Goal: Task Accomplishment & Management: Complete application form

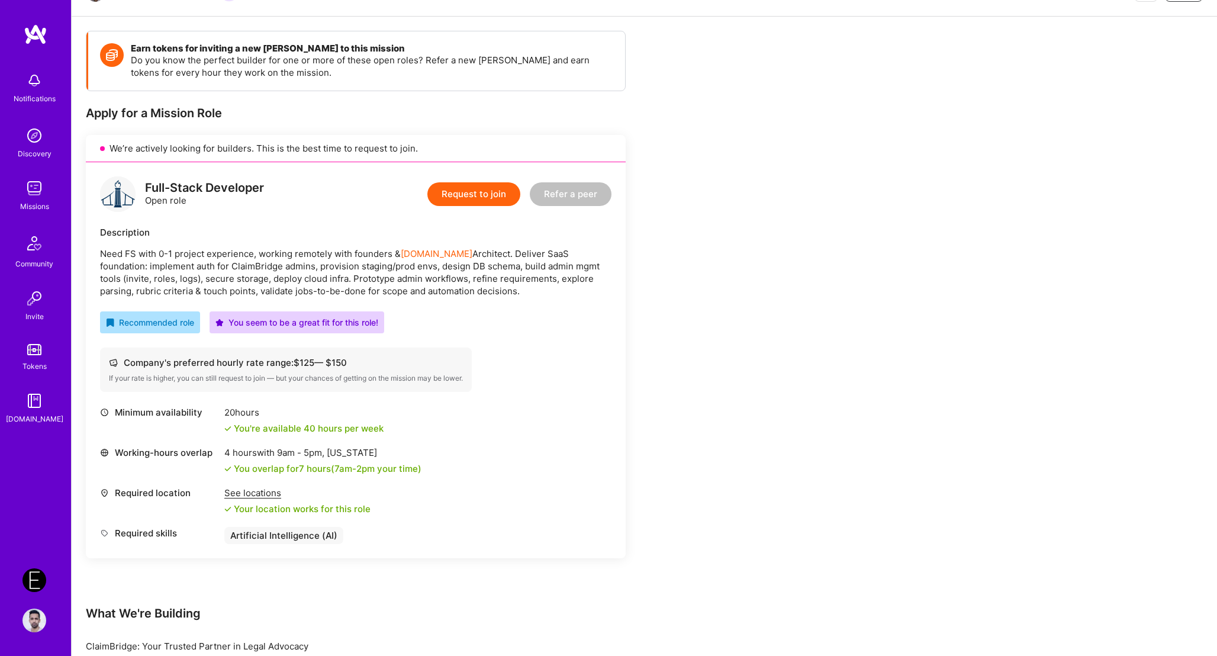
scroll to position [113, 0]
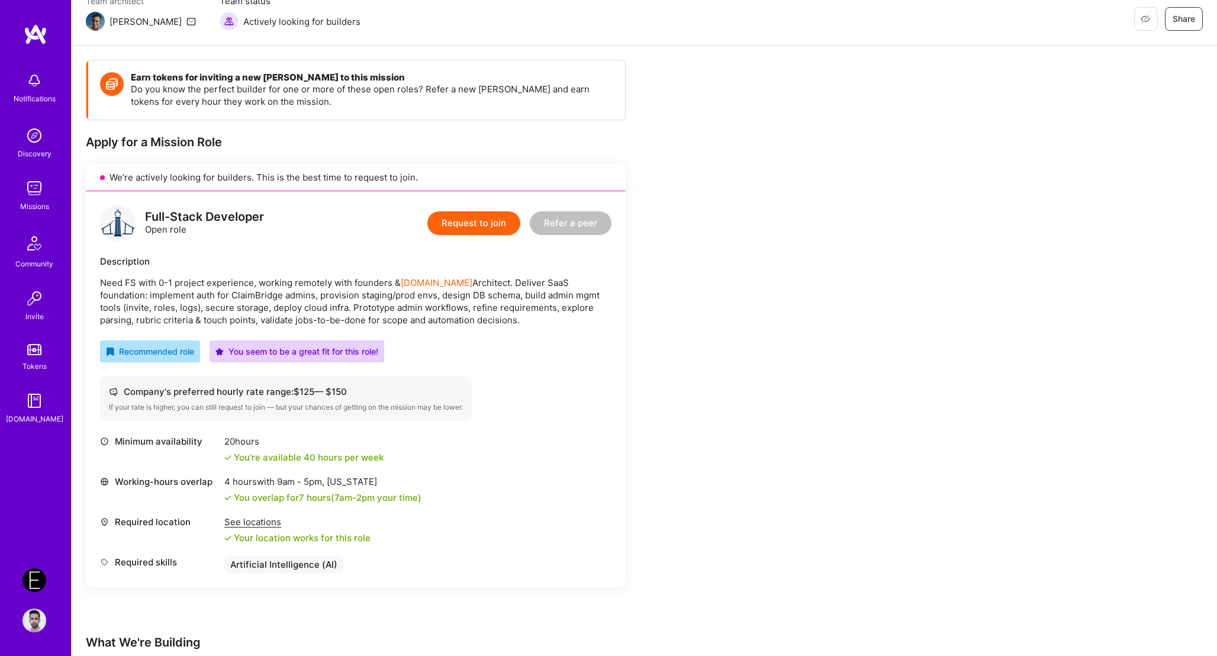
click at [466, 225] on button "Request to join" at bounding box center [473, 223] width 93 height 24
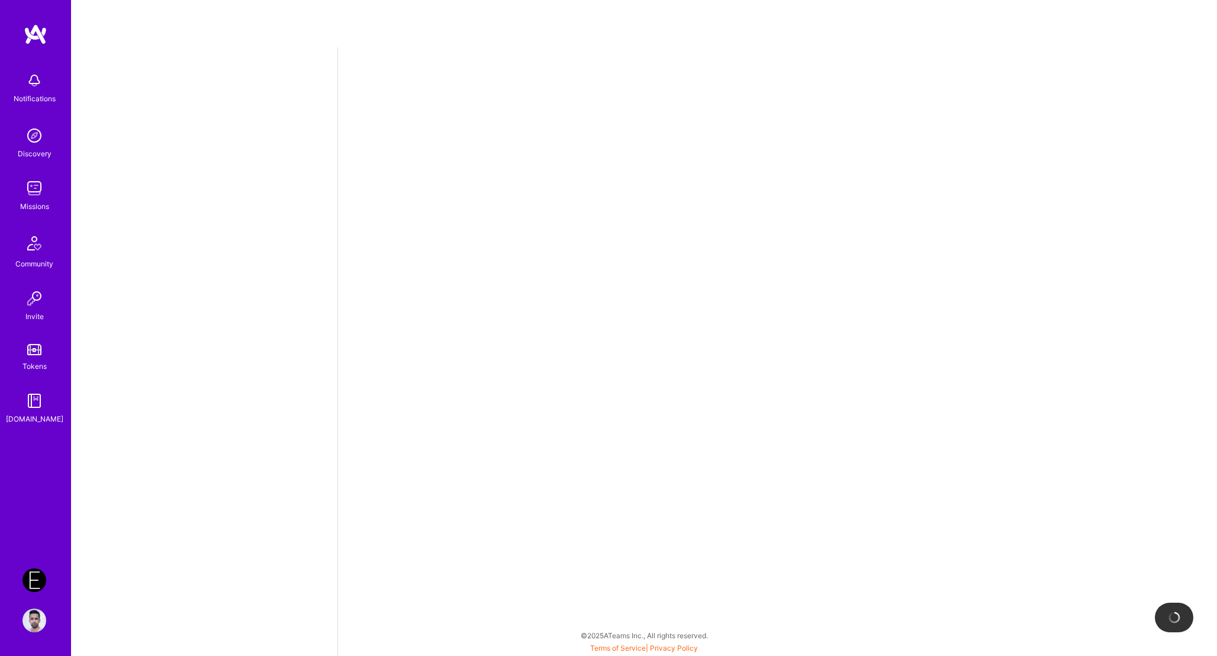
select select "US"
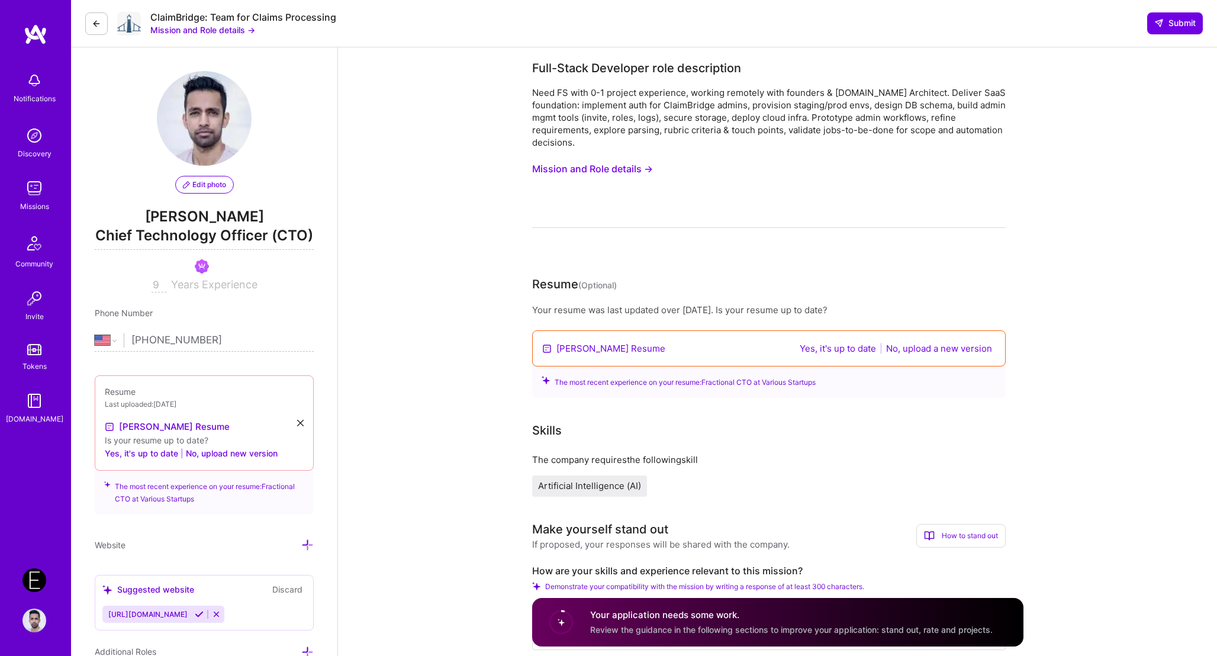
click at [600, 348] on link "[PERSON_NAME] Resume" at bounding box center [610, 348] width 109 height 12
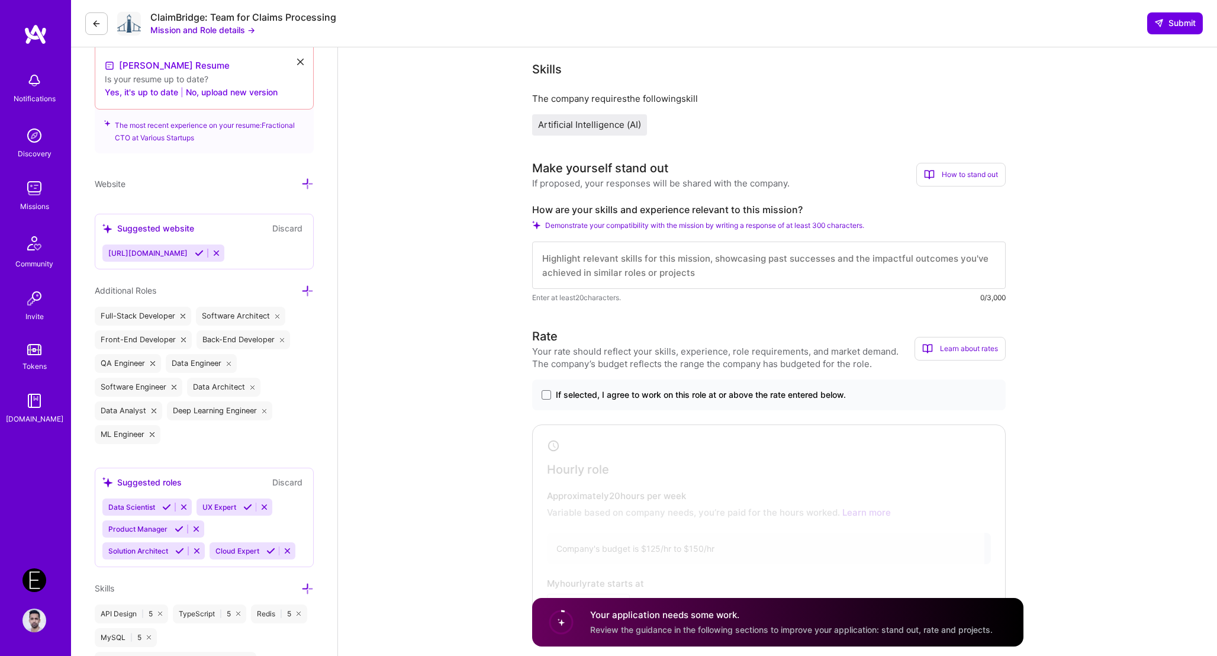
scroll to position [462, 0]
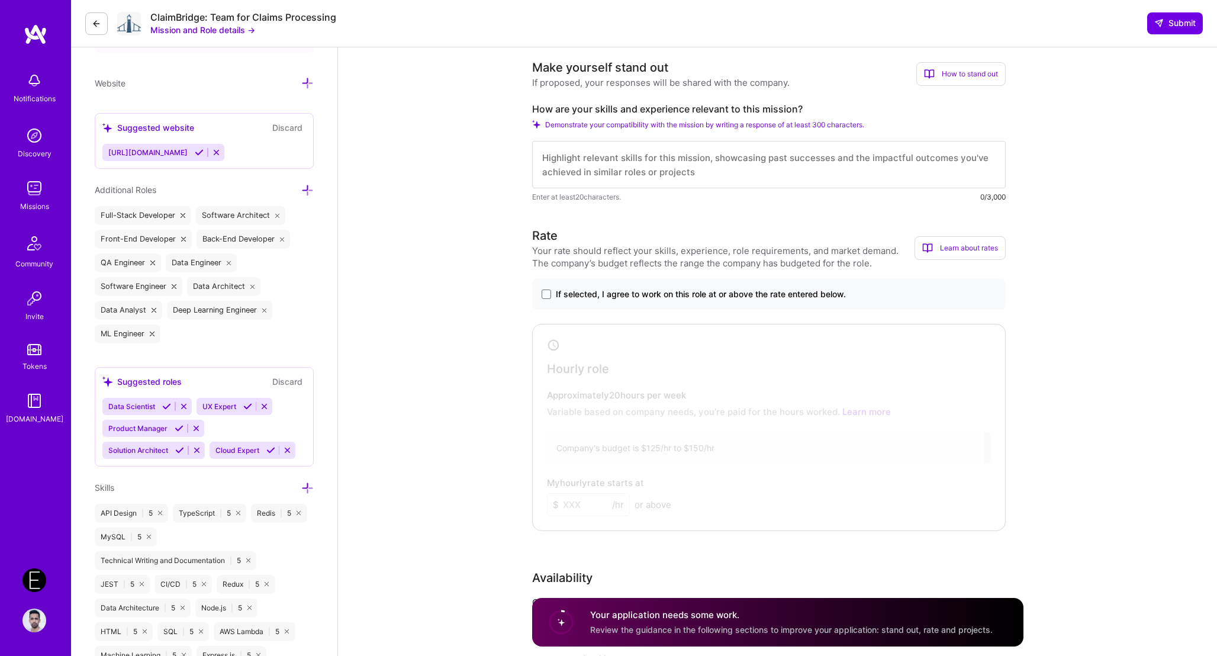
click at [608, 360] on div at bounding box center [760, 424] width 449 height 195
click at [608, 169] on textarea at bounding box center [769, 164] width 474 height 47
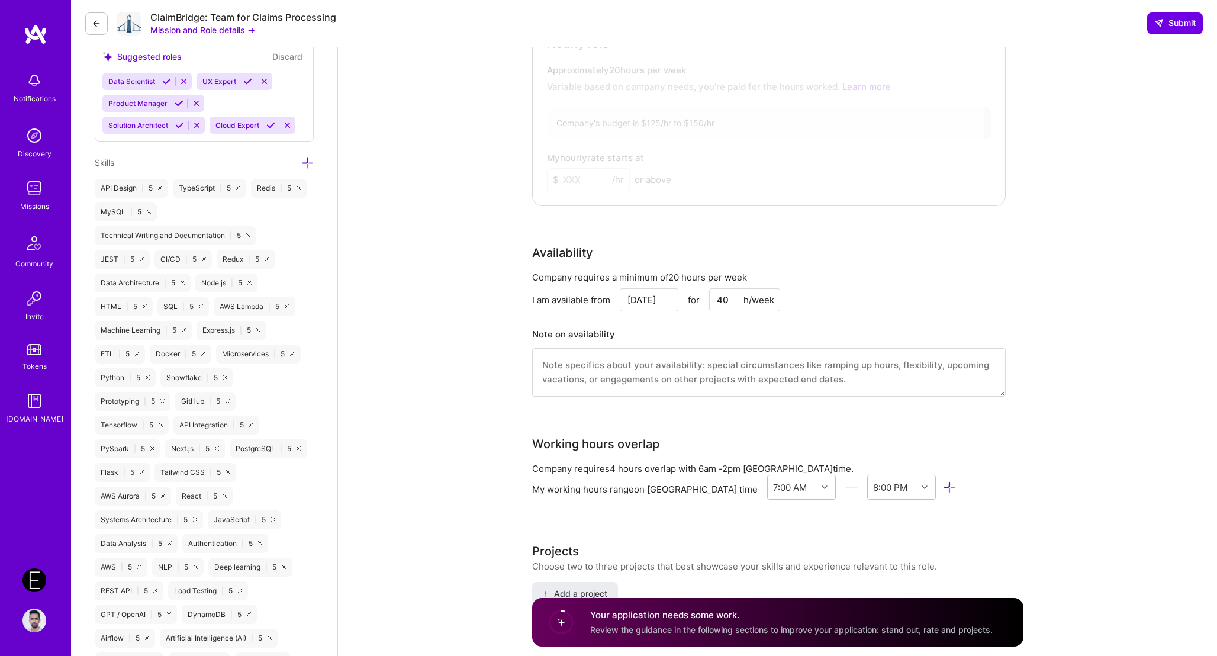
scroll to position [872, 0]
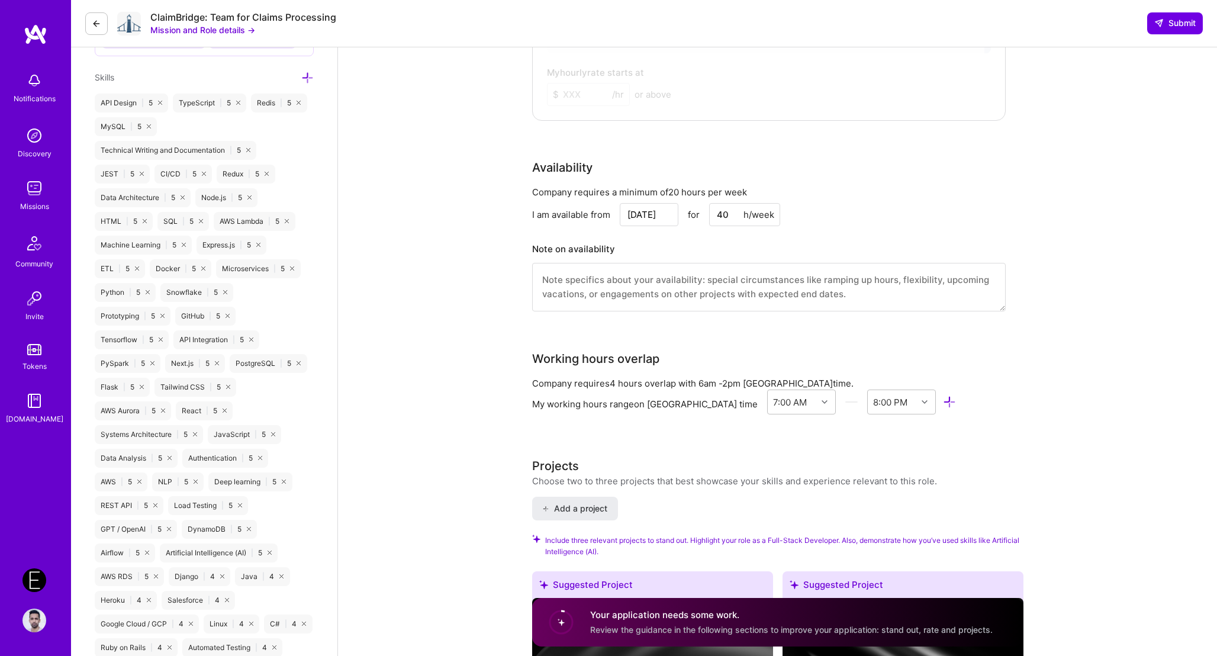
click at [608, 281] on textarea at bounding box center [769, 287] width 474 height 49
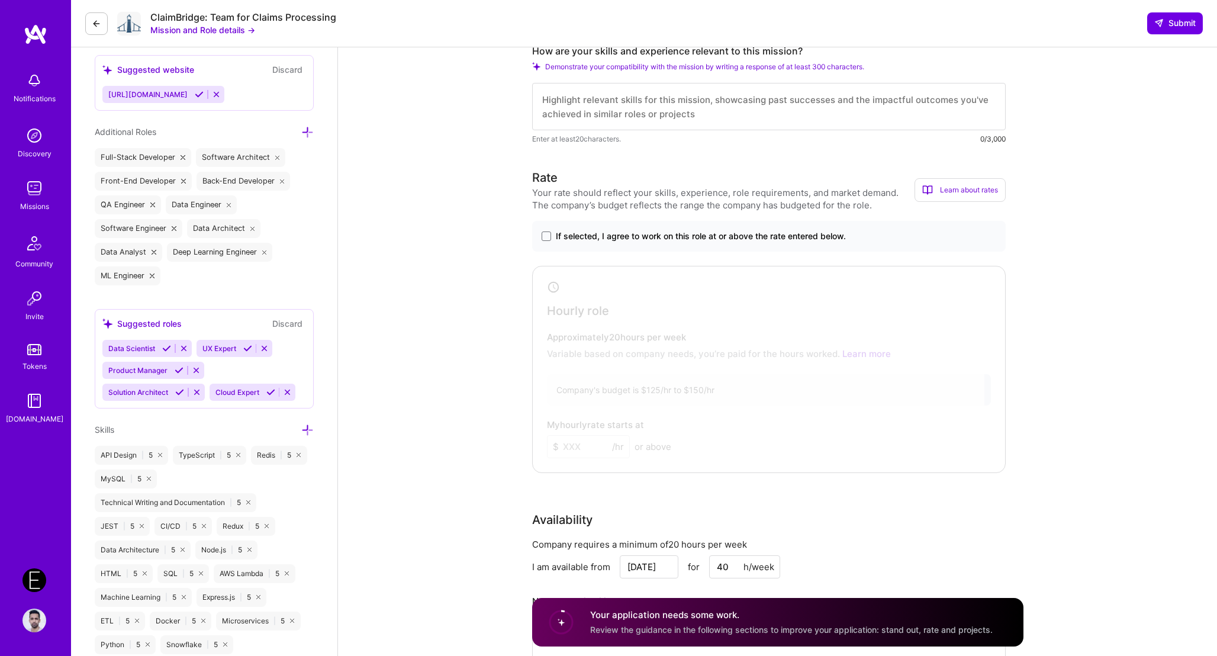
scroll to position [424, 0]
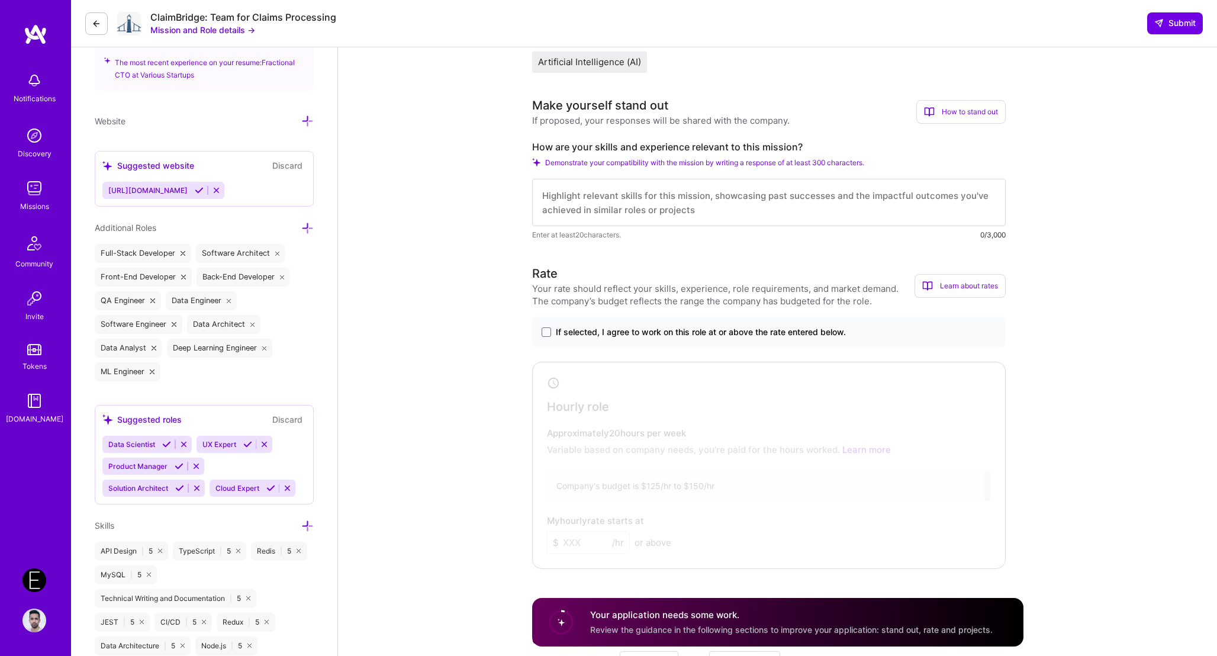
type textarea "Available up to 40 hours / week, but"
click at [608, 334] on span "If selected, I agree to work on this role at or above the rate entered below." at bounding box center [701, 332] width 290 height 12
click at [0, 0] on input "If selected, I agree to work on this role at or above the rate entered below." at bounding box center [0, 0] width 0 height 0
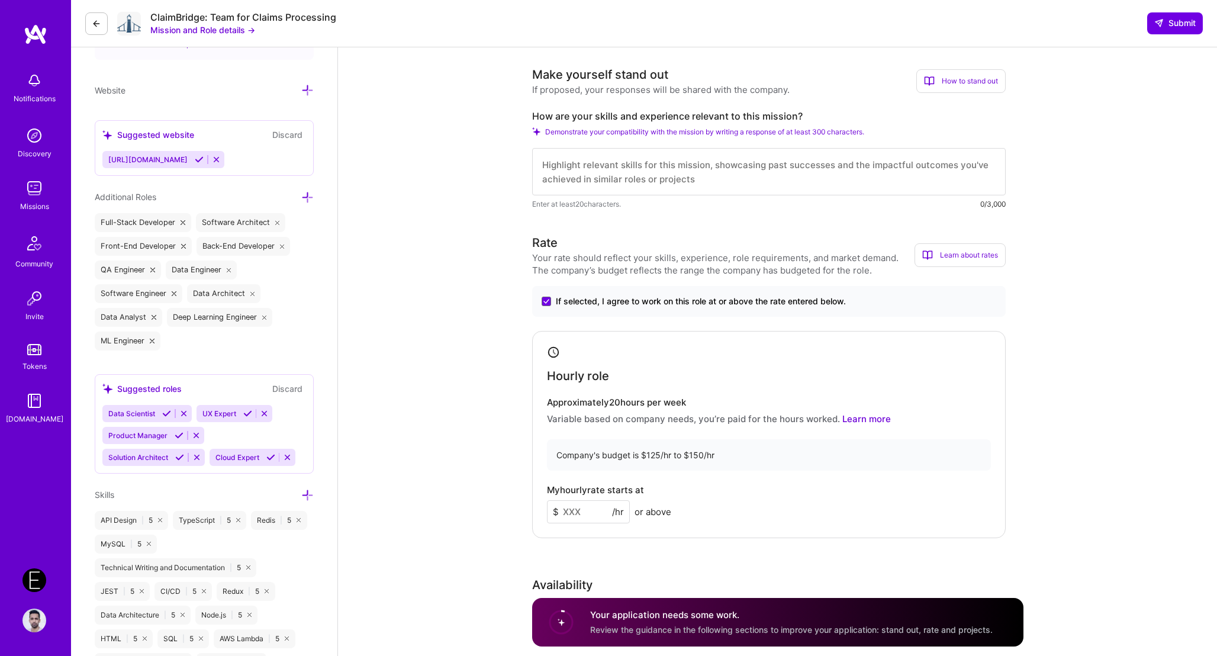
scroll to position [475, 0]
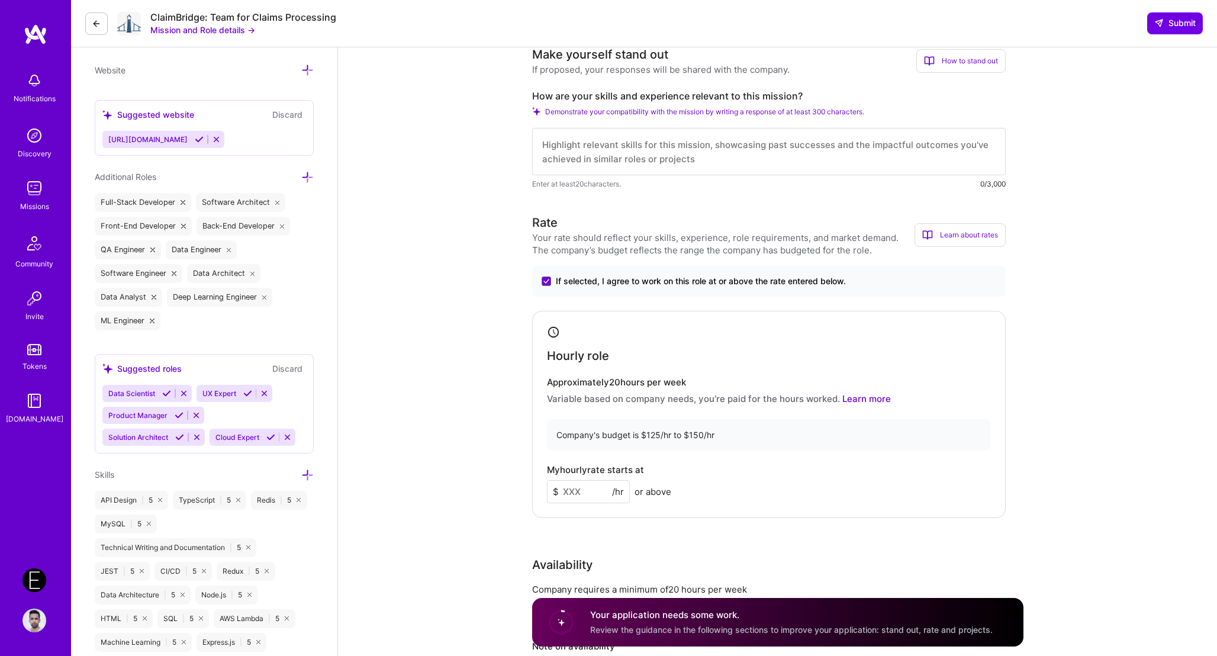
click at [589, 490] on input at bounding box center [588, 491] width 83 height 23
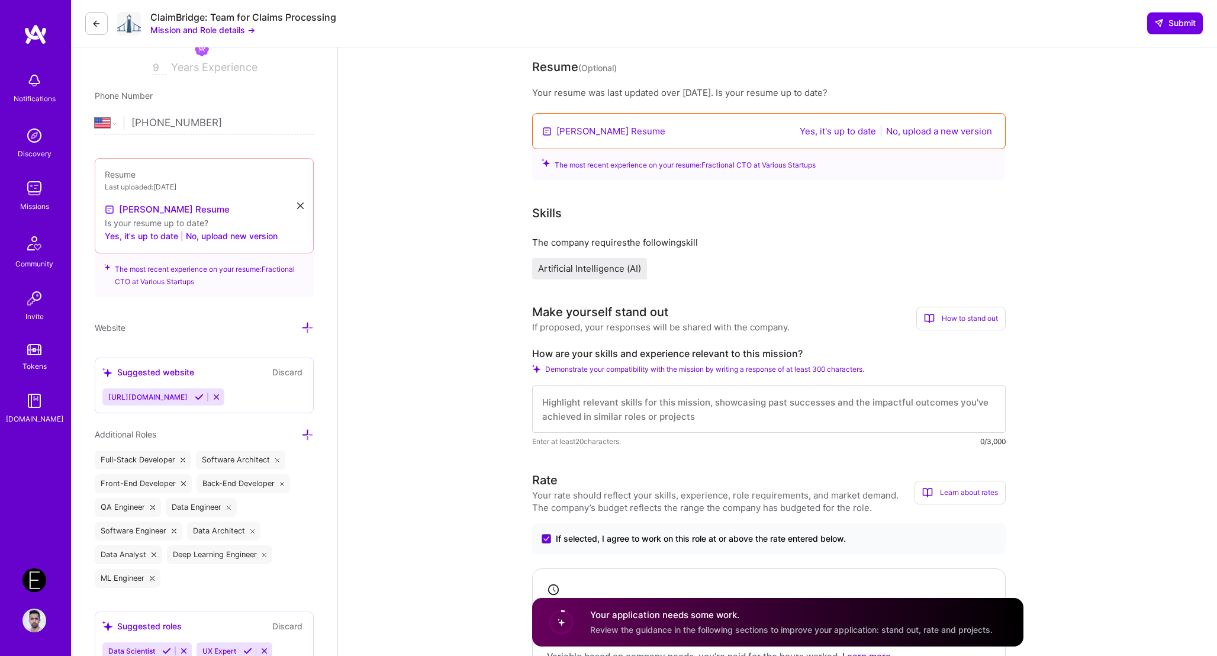
scroll to position [213, 0]
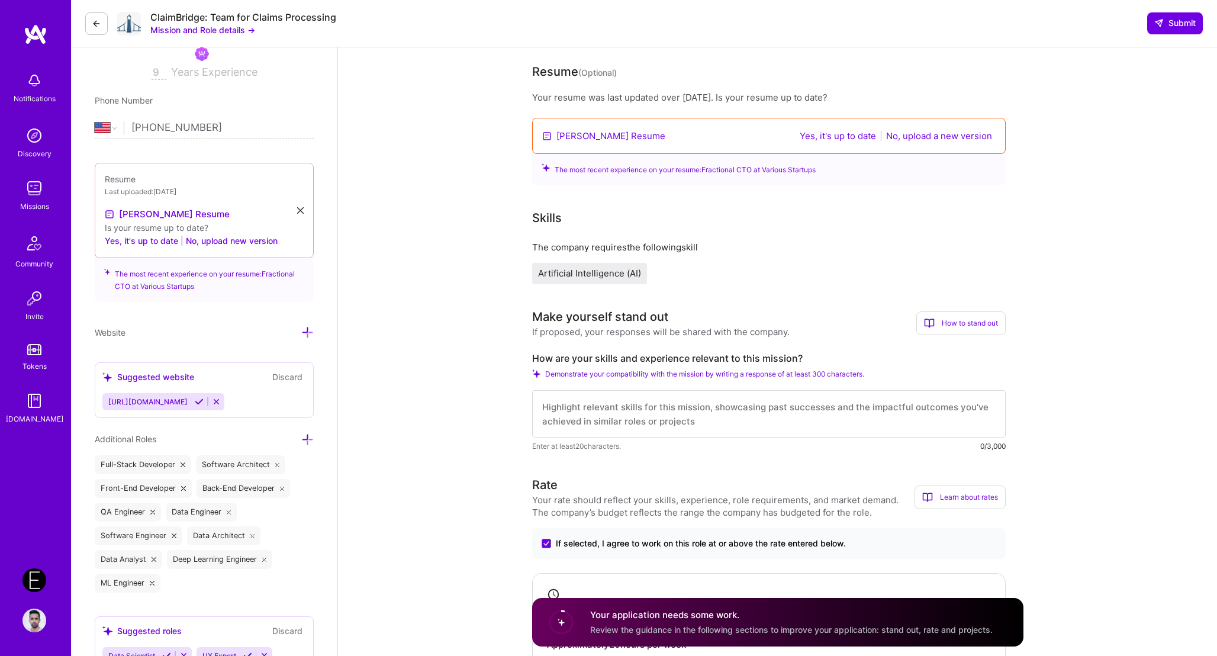
type input "150"
click at [608, 412] on textarea at bounding box center [769, 413] width 474 height 47
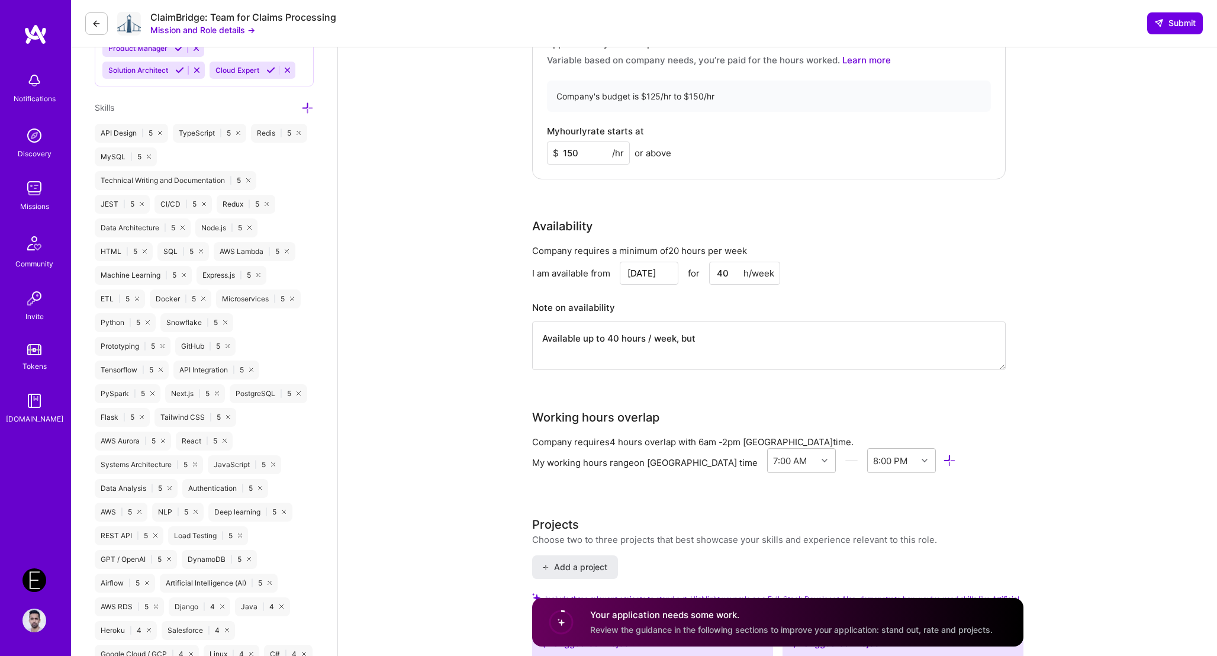
scroll to position [911, 0]
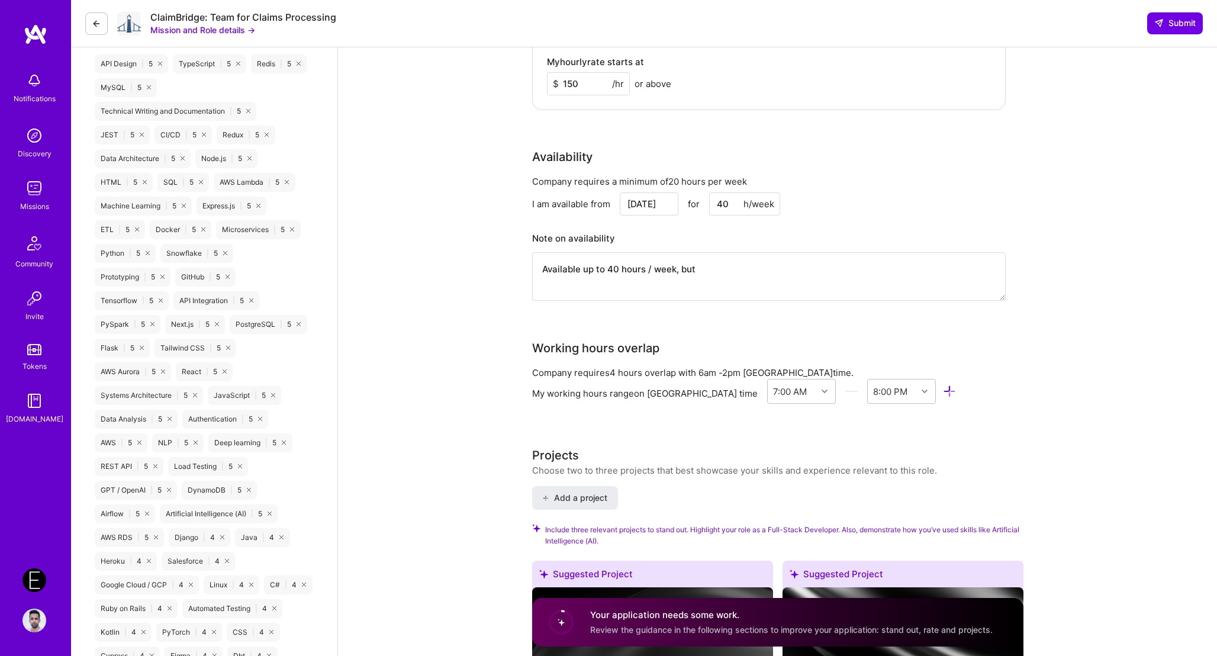
type textarea "I have built many 0 -> 1 platforms, using typescript frontend and backend. I th…"
click at [608, 270] on textarea "Available up to 40 hours / week, but" at bounding box center [769, 276] width 474 height 49
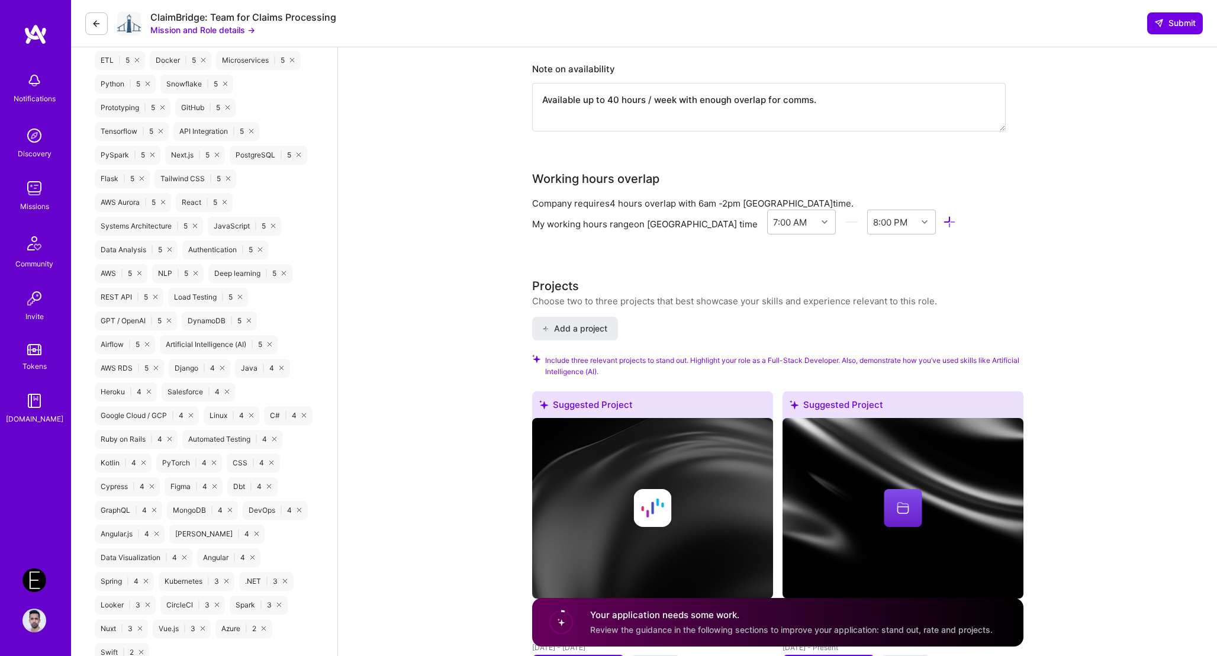
scroll to position [1095, 0]
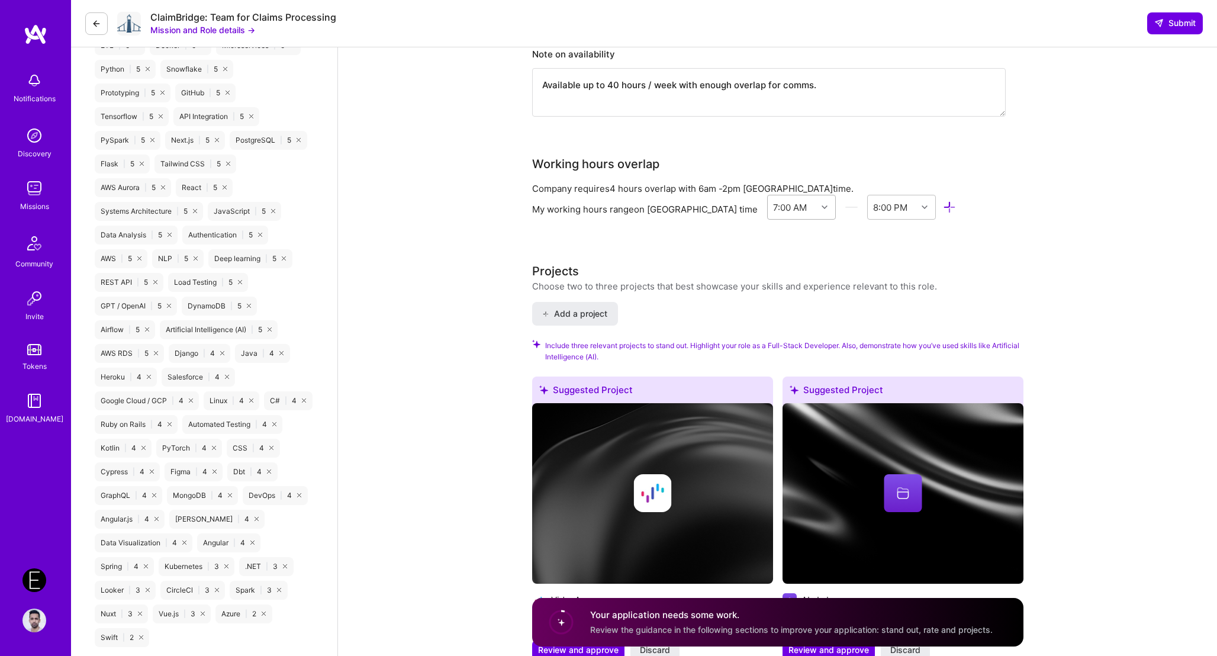
type textarea "Available up to 40 hours / week with enough overlap for comms."
click at [608, 209] on div "7:00 AM" at bounding box center [790, 207] width 34 height 12
click at [608, 331] on div "5:00 AM" at bounding box center [801, 334] width 69 height 22
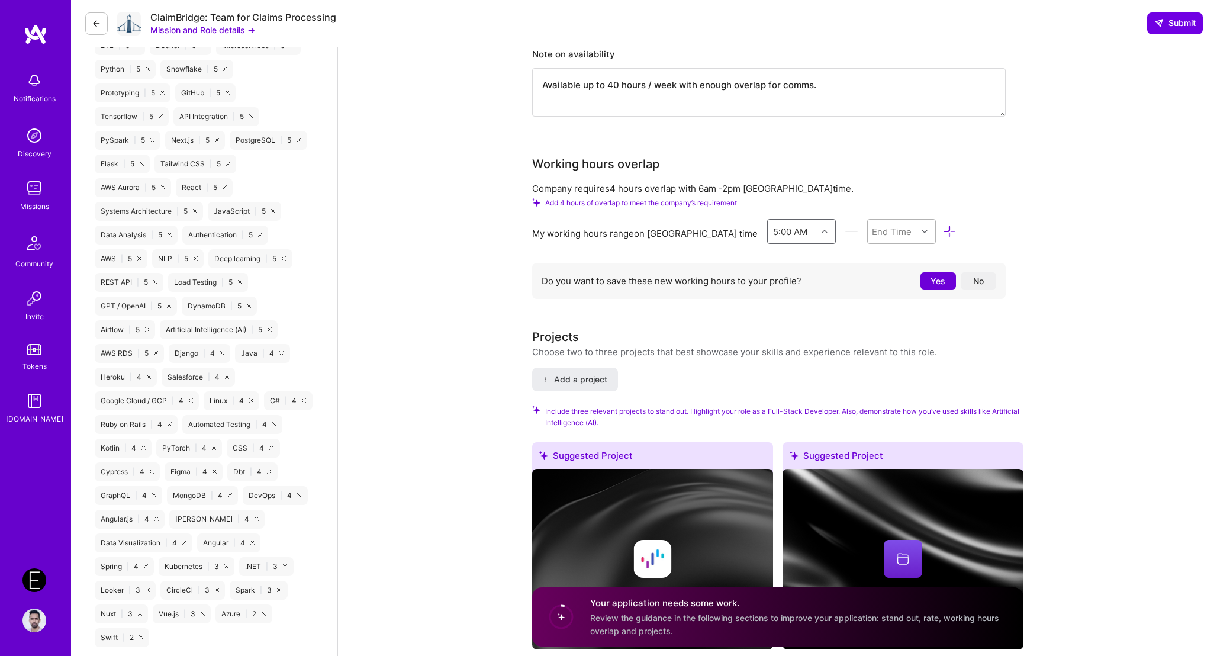
click at [608, 232] on div "End Time" at bounding box center [892, 231] width 40 height 12
type input "9:00"
click at [608, 283] on div "9:00 PM" at bounding box center [901, 284] width 69 height 22
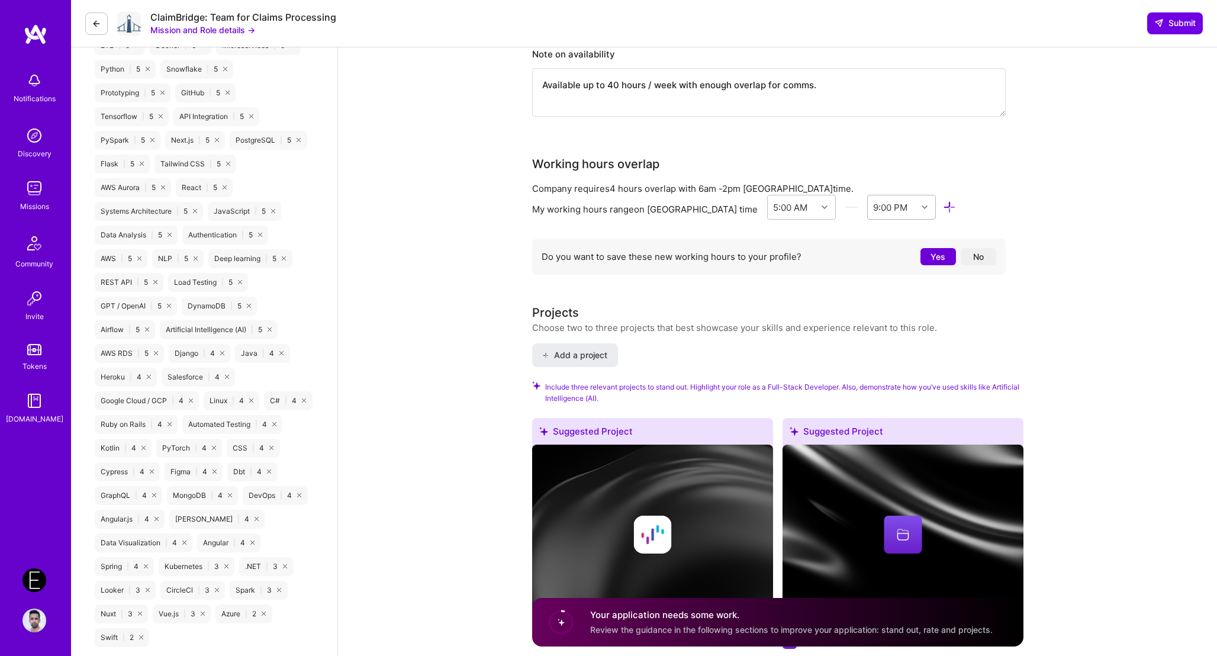
click at [608, 260] on button "Yes" at bounding box center [938, 256] width 36 height 17
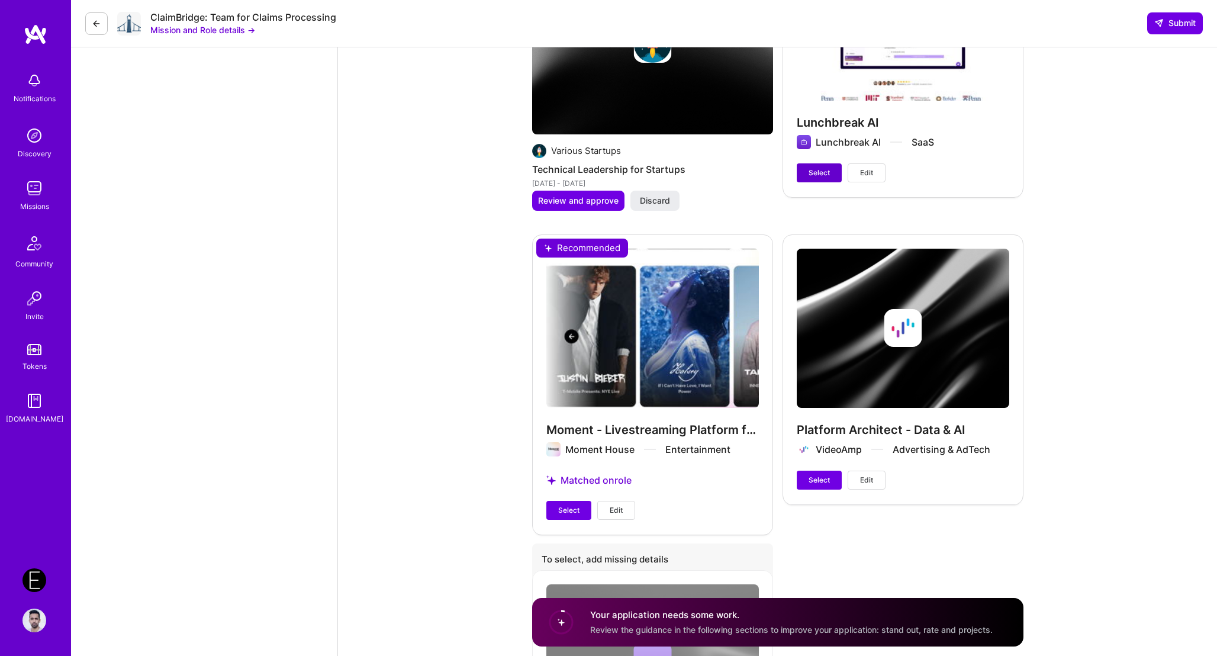
scroll to position [2538, 0]
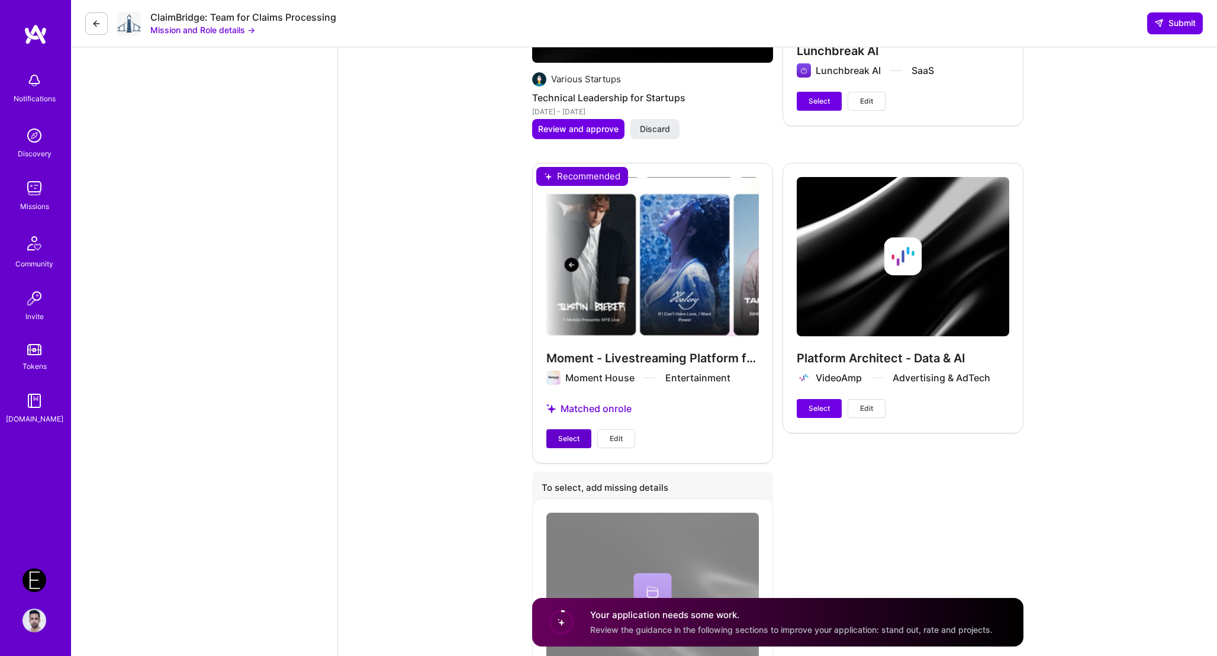
click at [567, 439] on span "Select" at bounding box center [568, 438] width 21 height 11
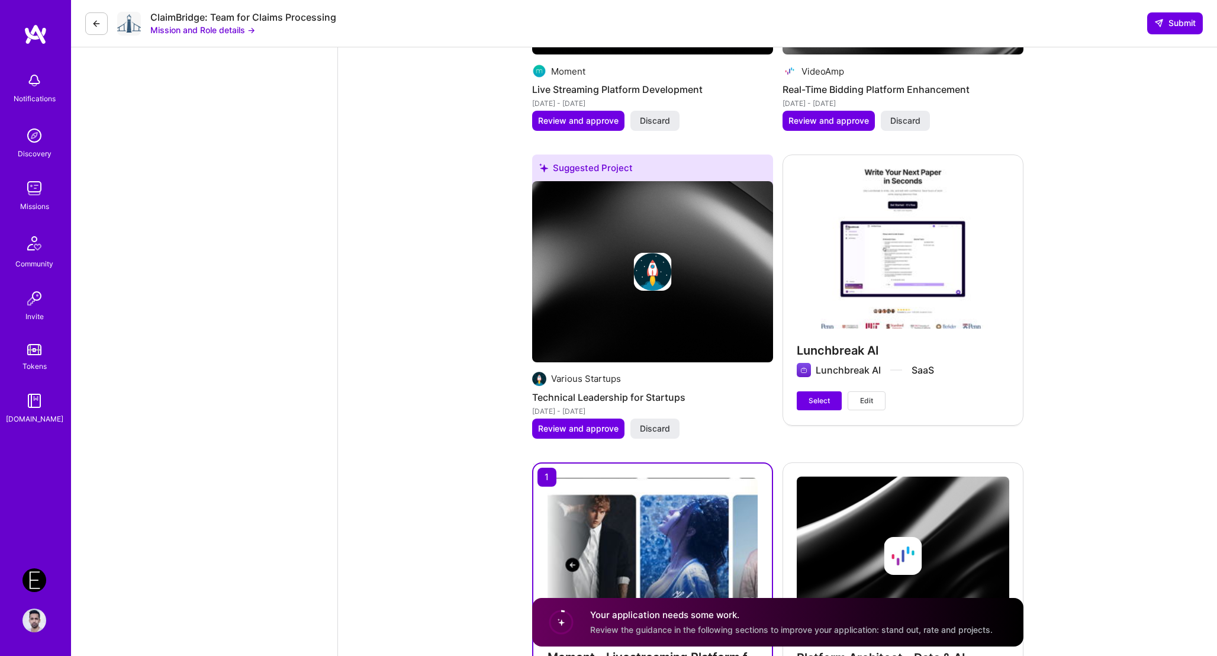
scroll to position [2242, 0]
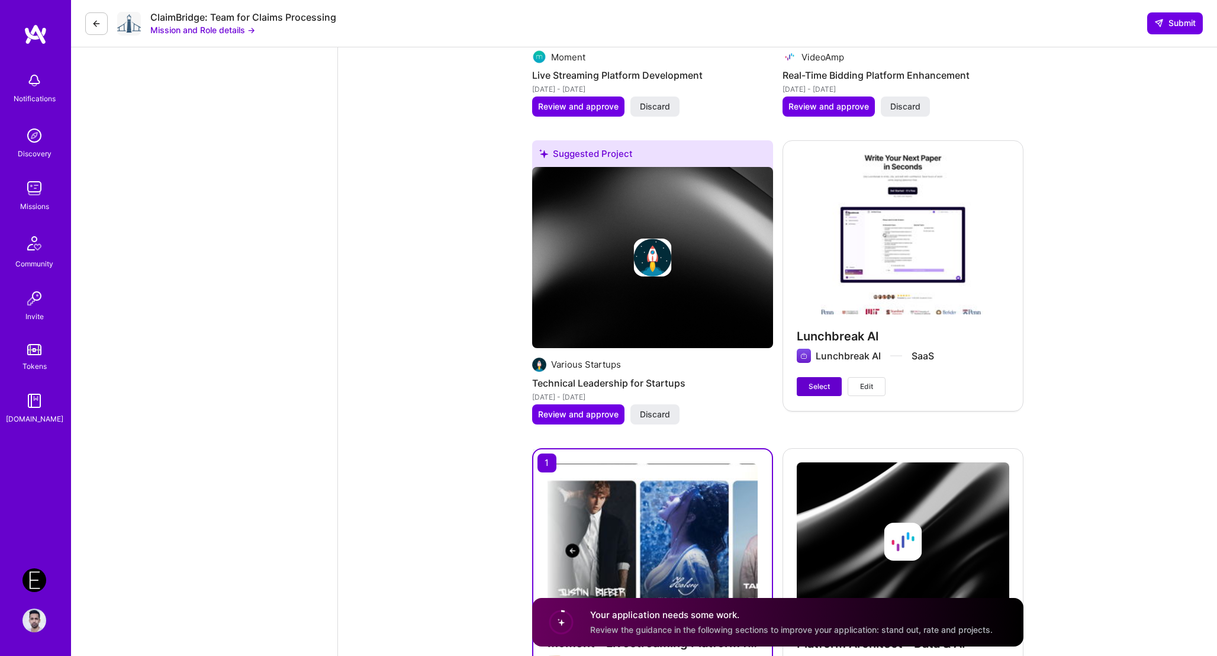
click at [608, 387] on span "Select" at bounding box center [819, 386] width 21 height 11
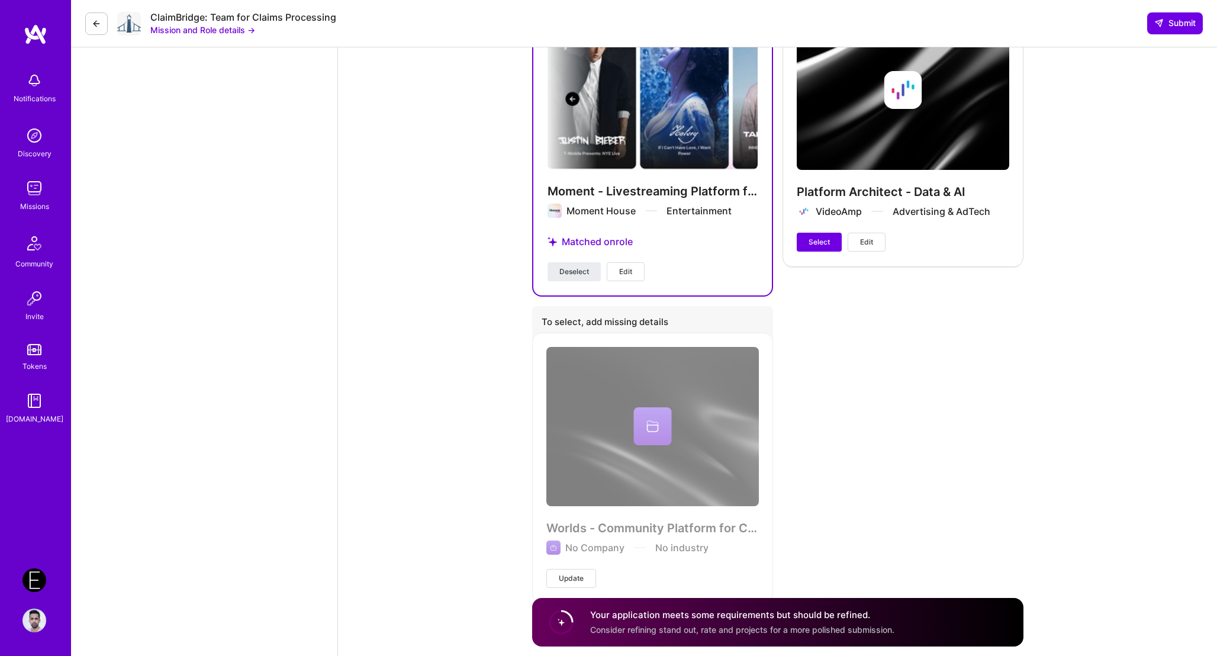
scroll to position [2724, 0]
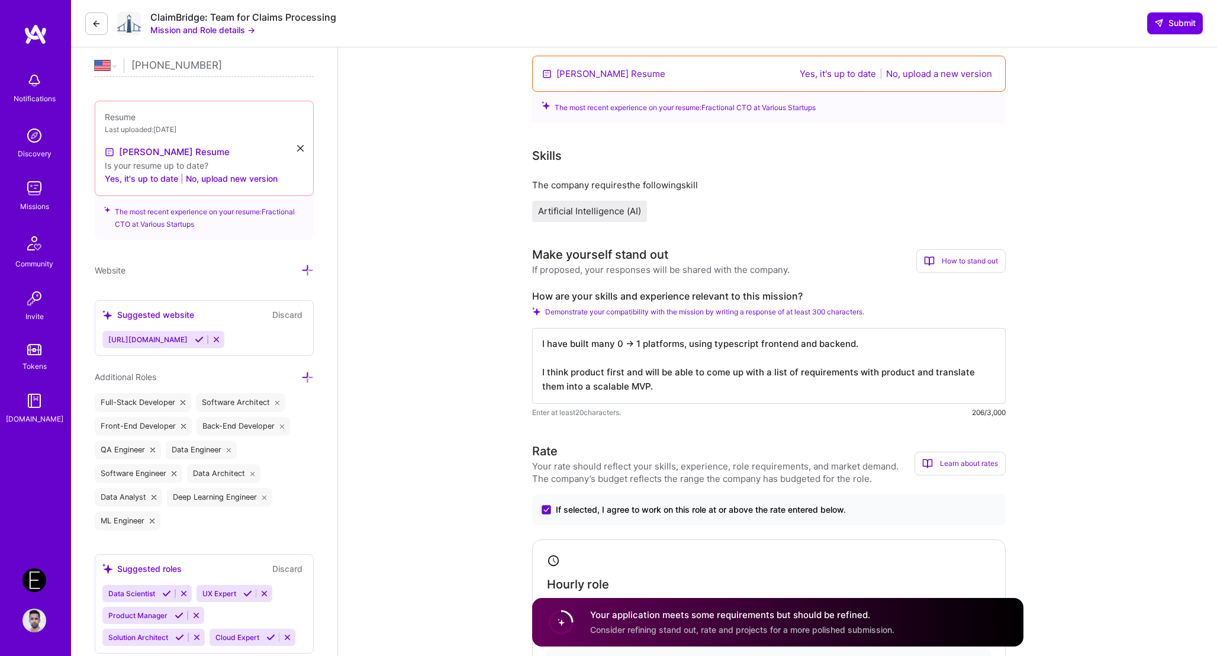
scroll to position [258, 0]
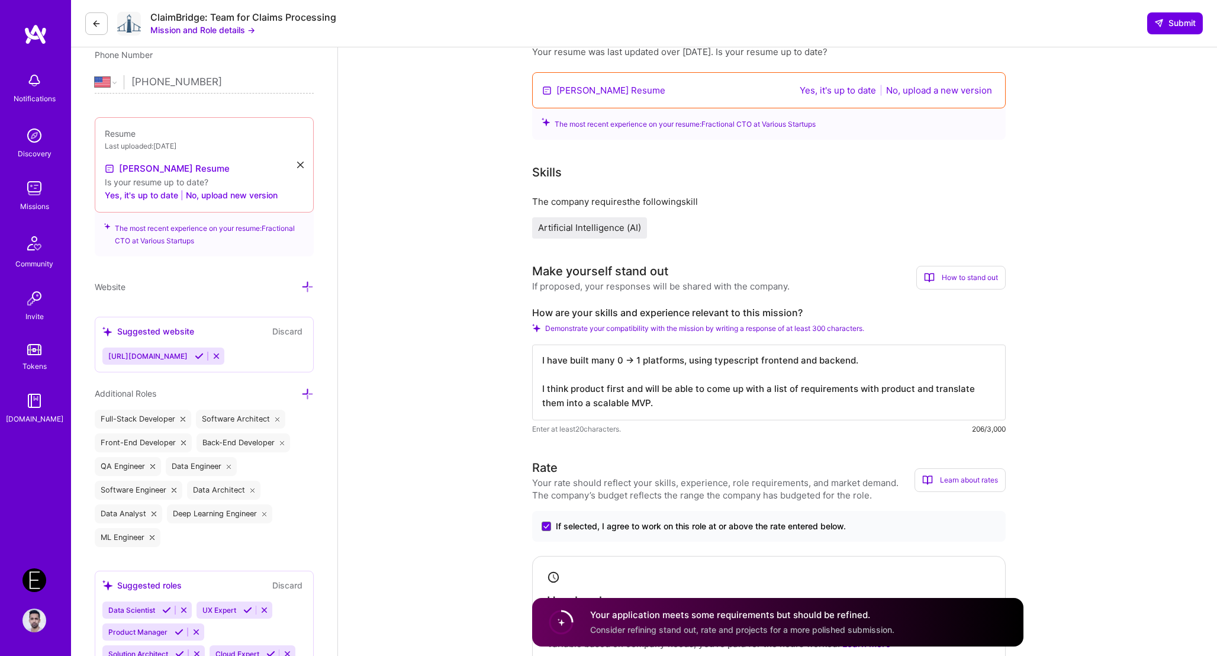
click at [608, 358] on textarea "I have built many 0 -> 1 platforms, using typescript frontend and backend. I th…" at bounding box center [769, 383] width 474 height 76
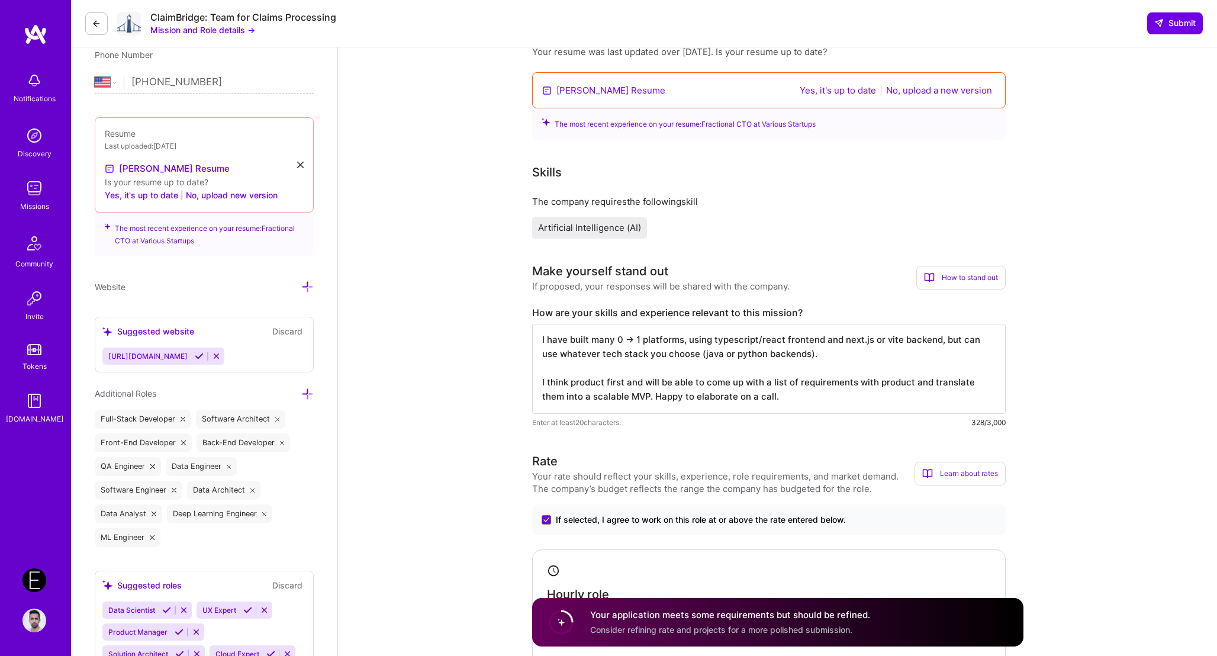
type textarea "I have built many 0 -> 1 platforms, using typescript/react frontend and next.js…"
click at [608, 92] on button "Yes, it's up to date" at bounding box center [837, 90] width 83 height 14
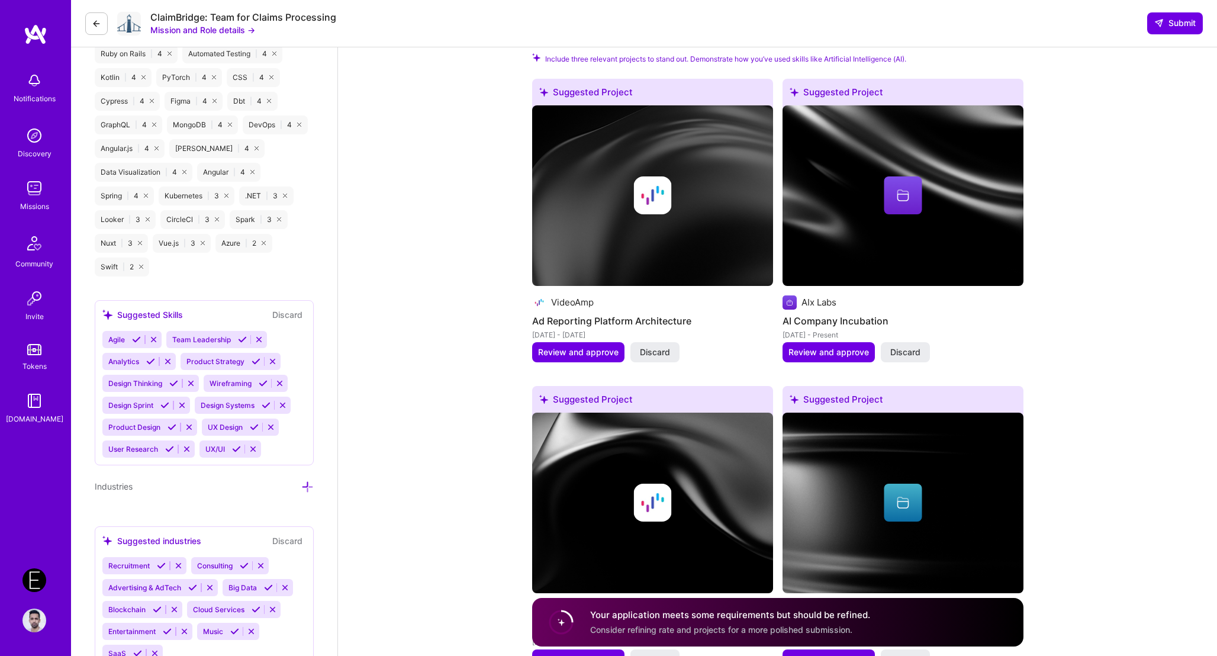
scroll to position [1387, 0]
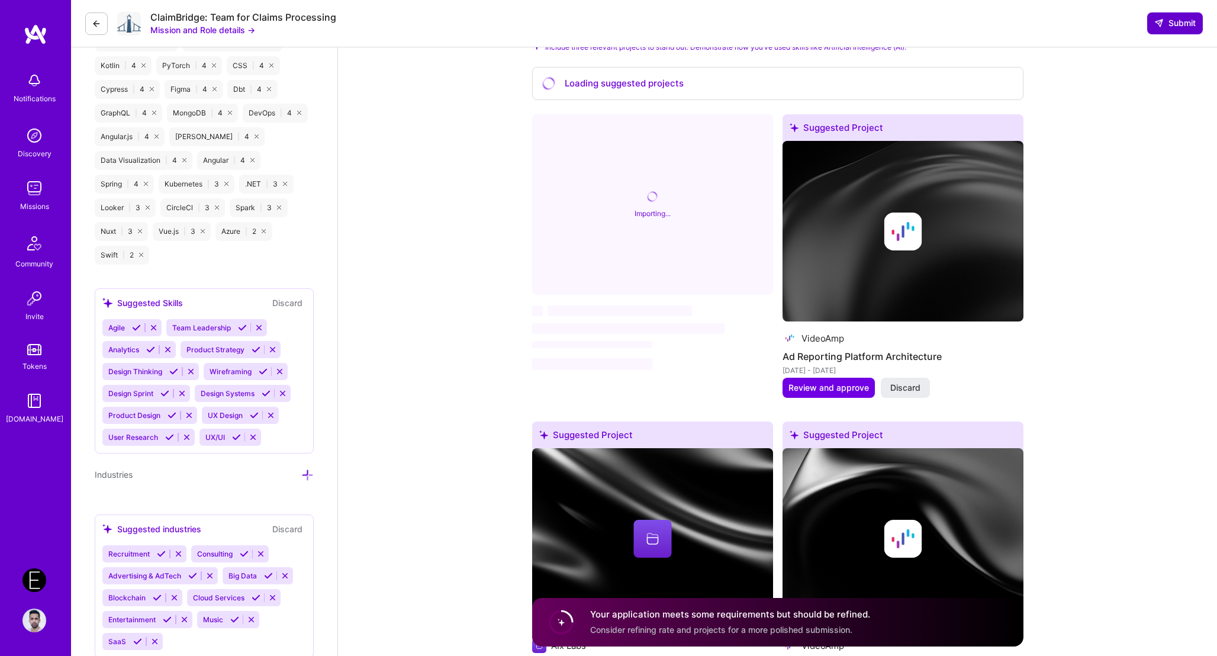
click at [608, 28] on span "Submit" at bounding box center [1174, 23] width 41 height 12
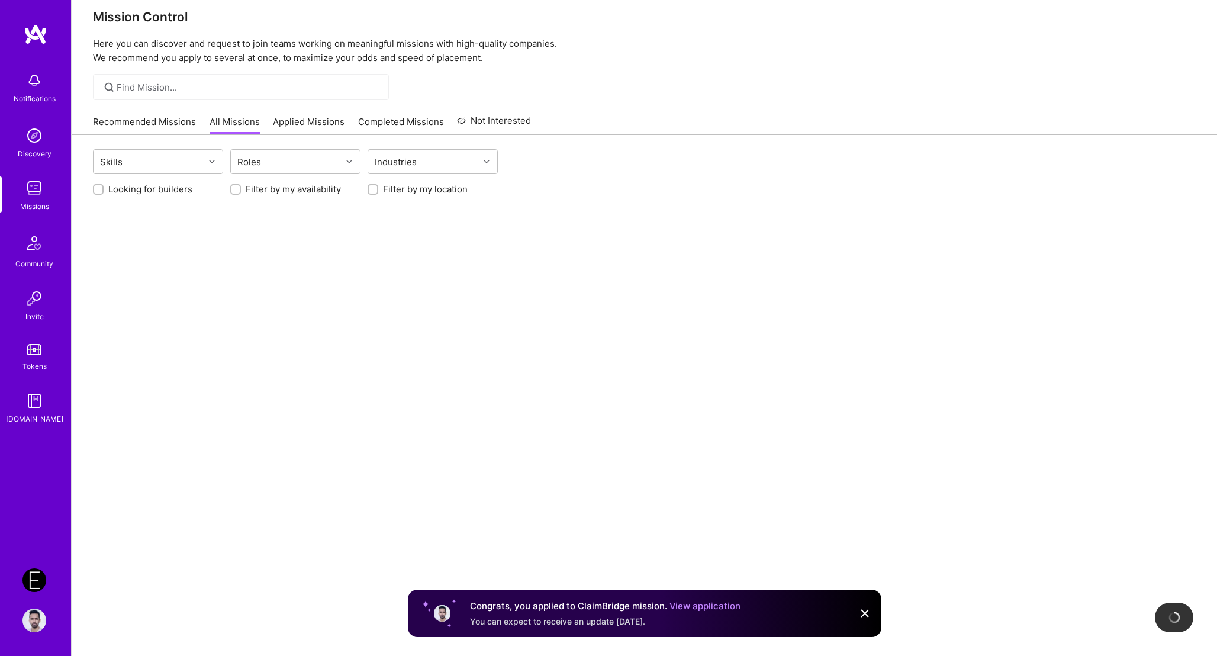
scroll to position [17, 0]
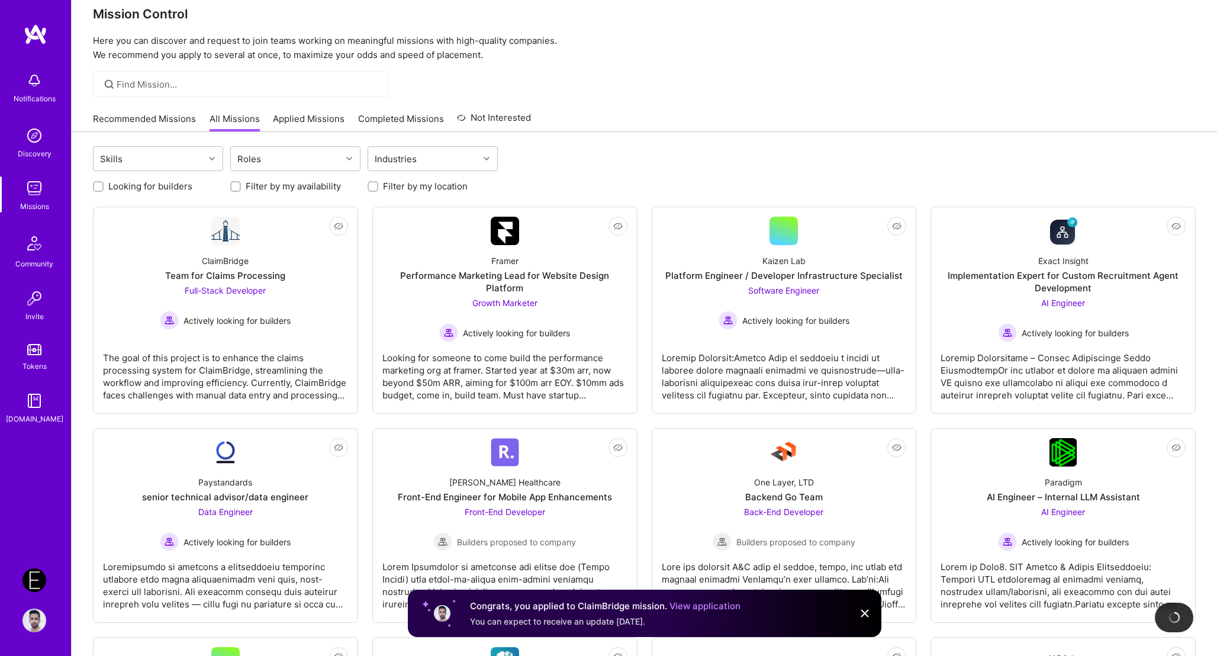
click at [608, 87] on div at bounding box center [644, 84] width 1145 height 26
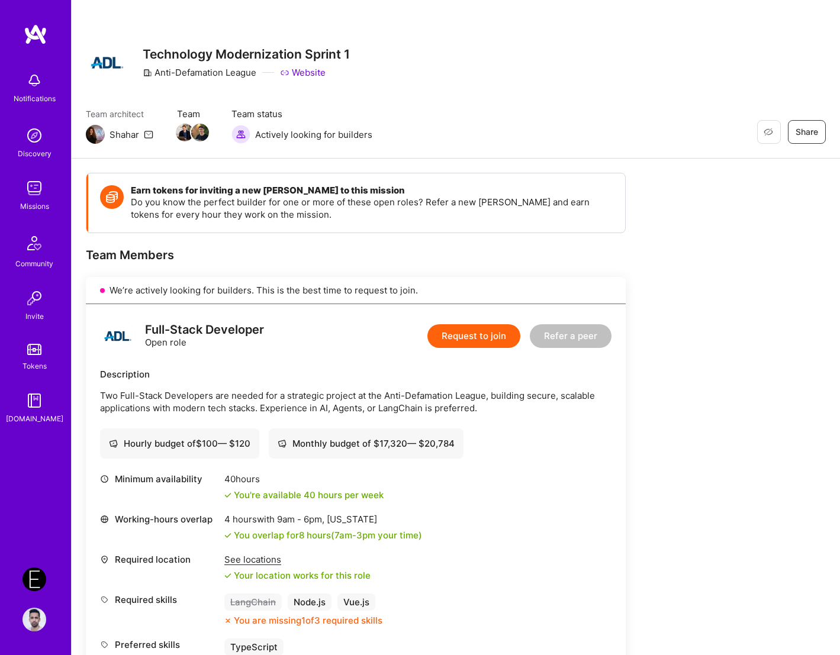
scroll to position [199, 0]
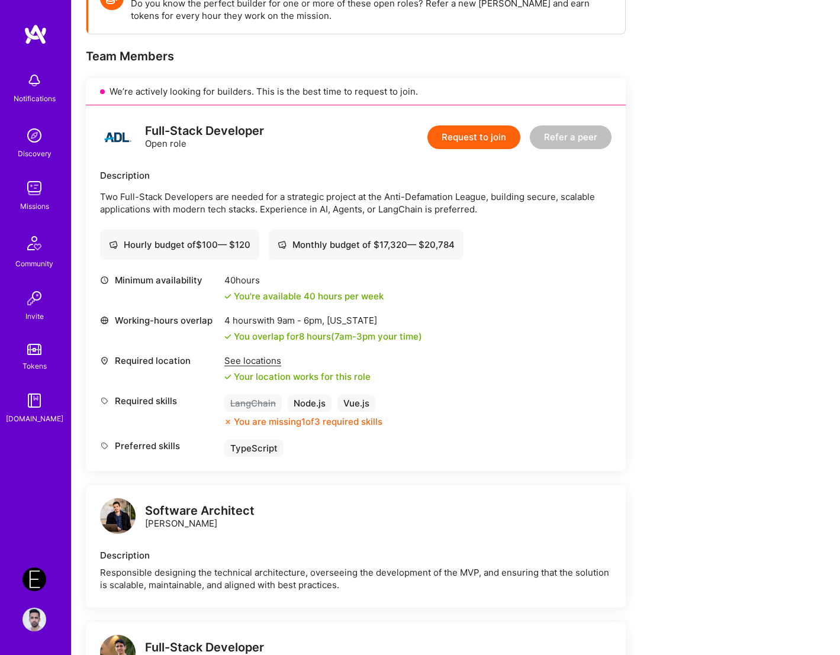
click at [758, 65] on div "Earn tokens for inviting a new [PERSON_NAME] to this mission Do you know the pe…" at bounding box center [441, 543] width 710 height 1138
